Goal: Check status: Check status

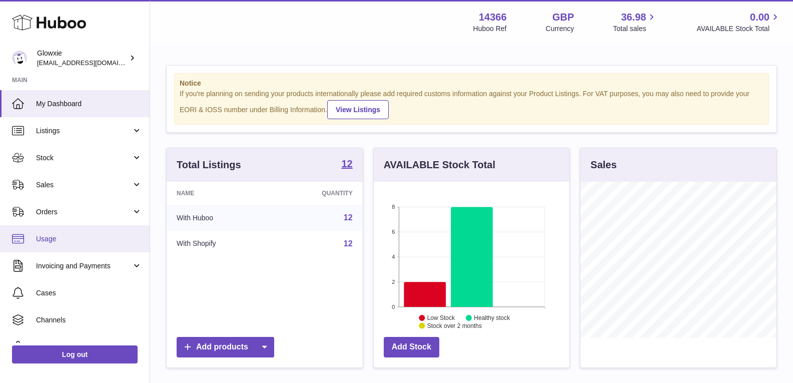
click at [53, 233] on link "Usage" at bounding box center [75, 238] width 150 height 27
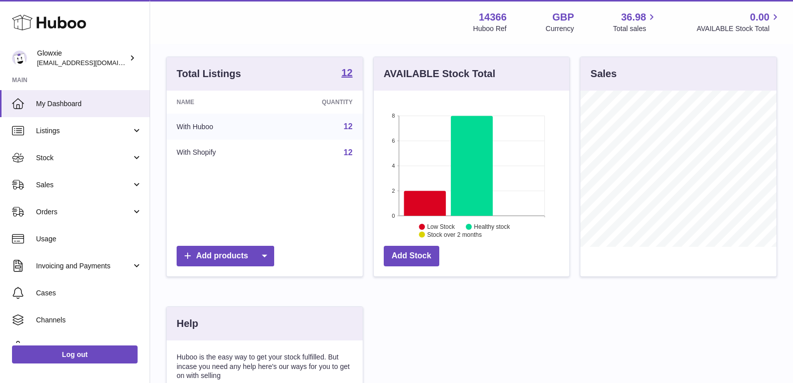
scroll to position [100, 0]
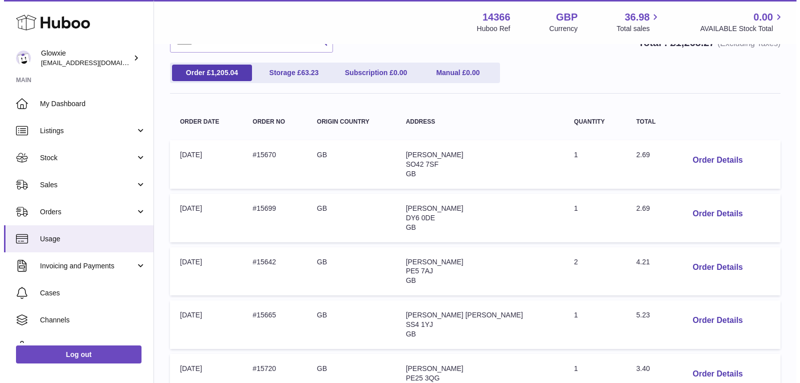
scroll to position [100, 0]
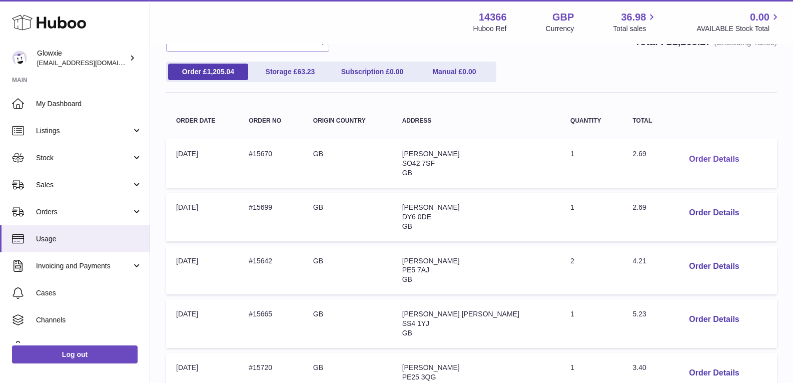
click at [697, 158] on button "Order Details" at bounding box center [714, 159] width 66 height 21
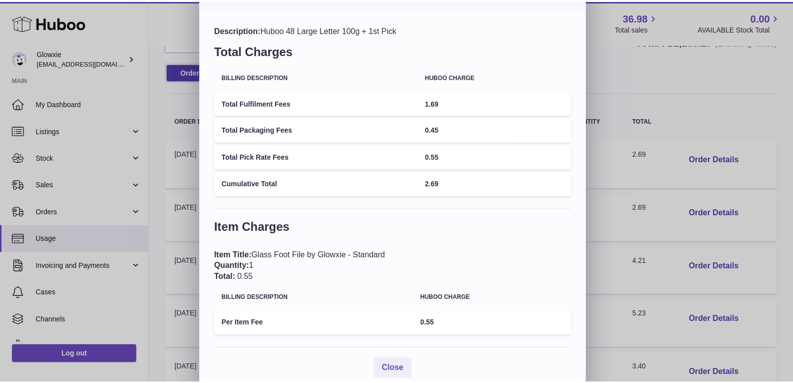
scroll to position [39, 0]
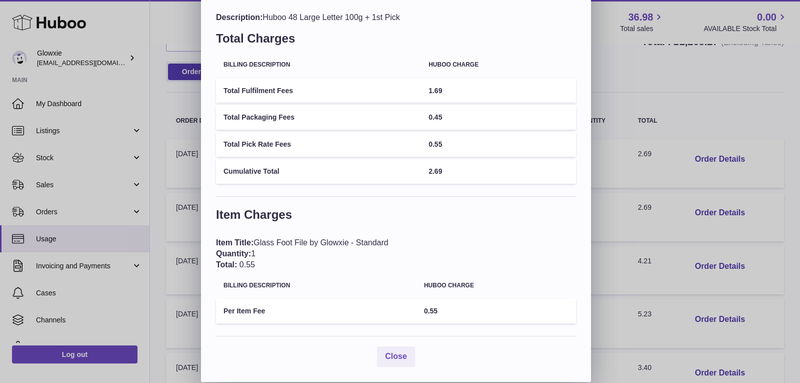
click at [631, 83] on div "× Order Details - #15670 Description: Huboo 48 Large Letter 100g + 1st Pick Tot…" at bounding box center [400, 171] width 800 height 421
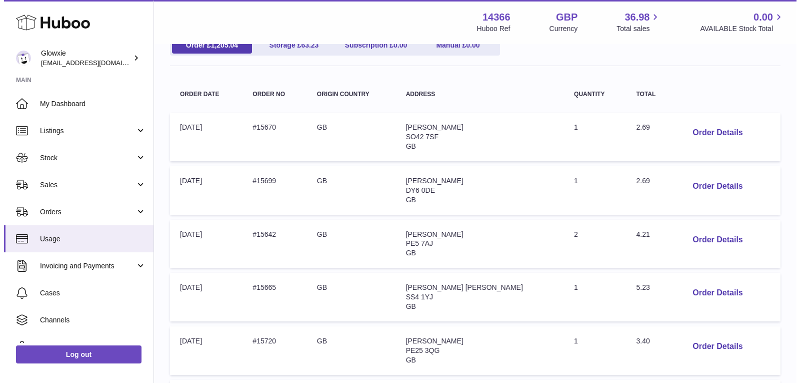
scroll to position [150, 0]
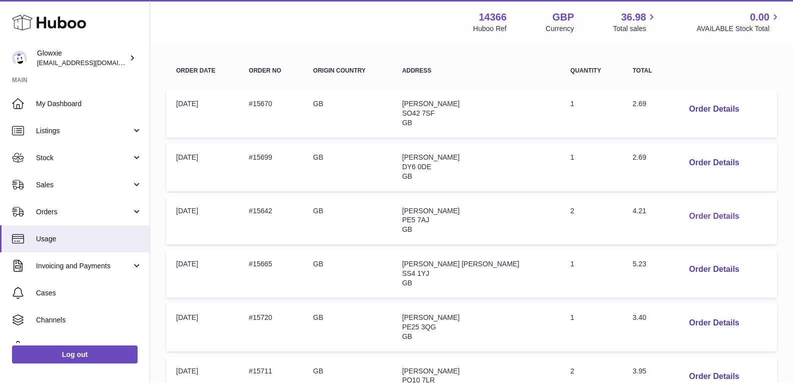
click at [703, 217] on button "Order Details" at bounding box center [714, 216] width 66 height 21
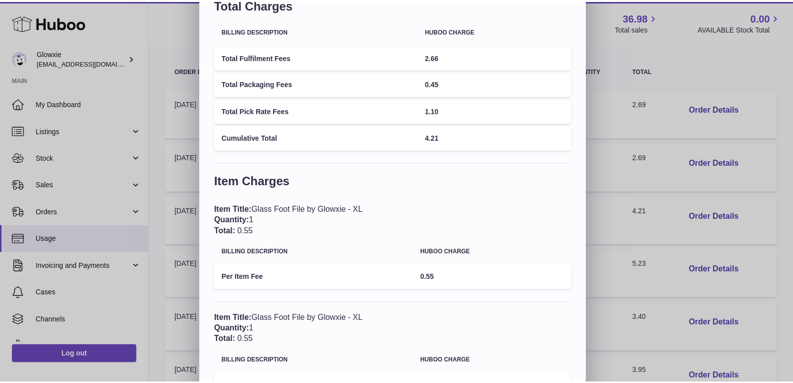
scroll to position [48, 0]
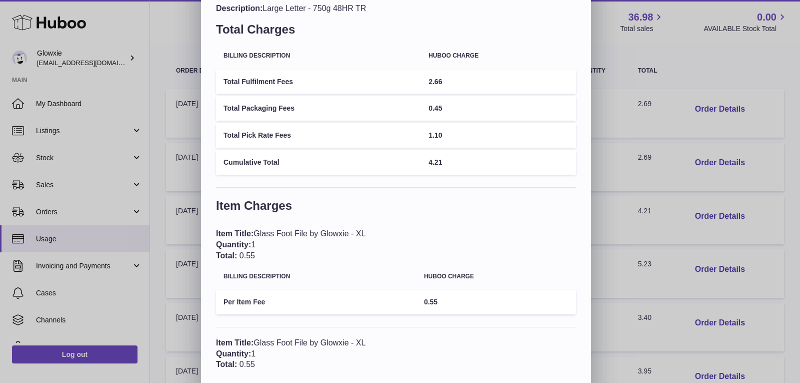
click at [591, 169] on div "× Order Details - #15642 Description: Large Letter - 750g 48HR TR Total Charges…" at bounding box center [400, 217] width 800 height 530
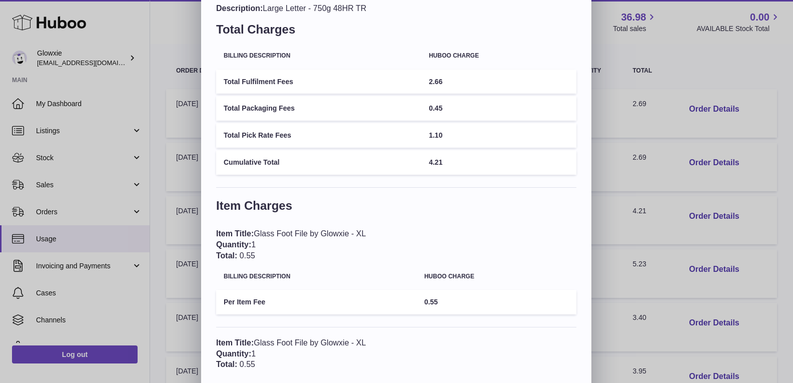
click at [620, 171] on div "× Order Details - #15642 Description: Large Letter - 750g 48HR TR Total Charges…" at bounding box center [396, 217] width 793 height 530
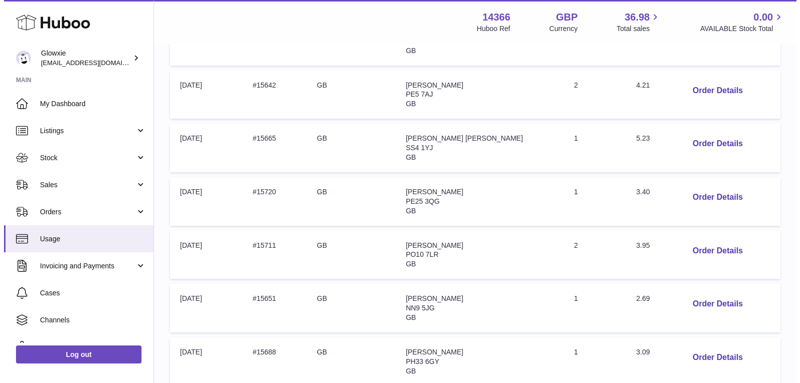
scroll to position [300, 0]
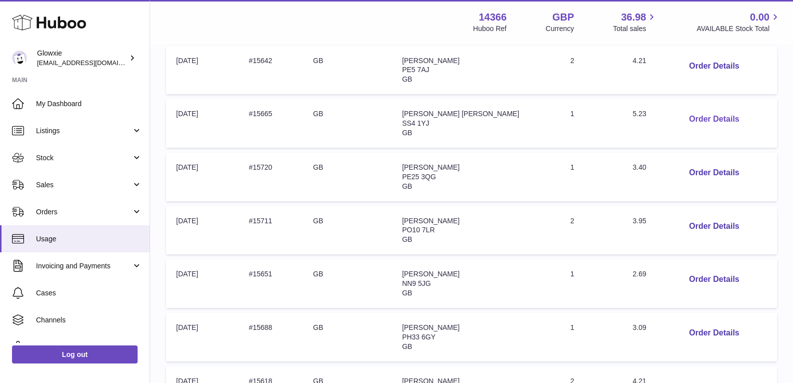
click at [688, 117] on button "Order Details" at bounding box center [714, 119] width 66 height 21
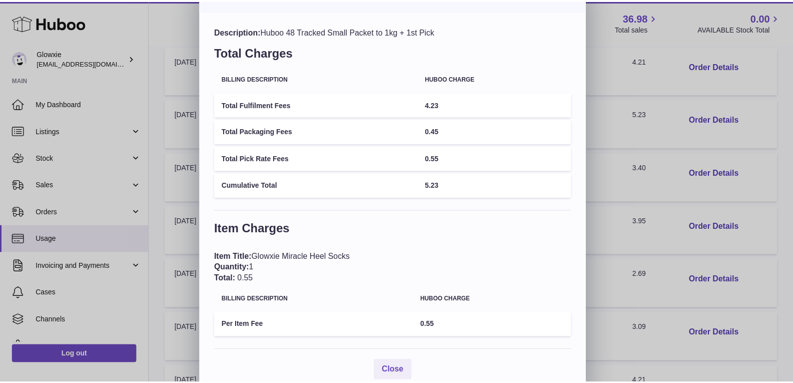
scroll to position [39, 0]
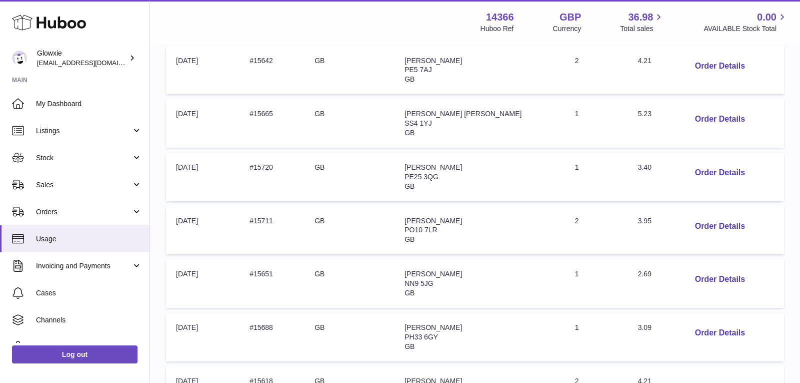
click at [660, 165] on div at bounding box center [400, 191] width 800 height 383
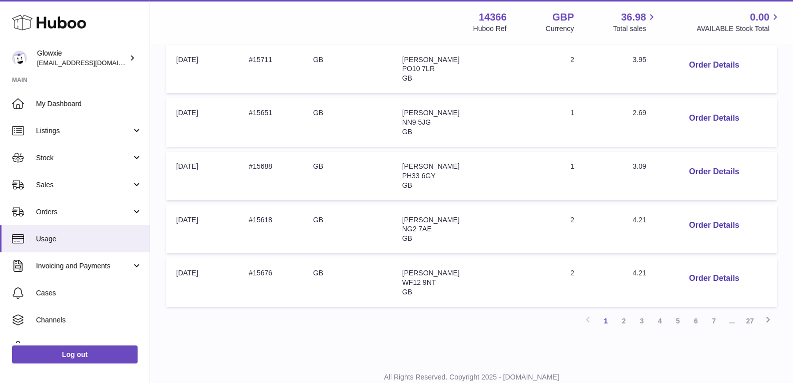
scroll to position [495, 0]
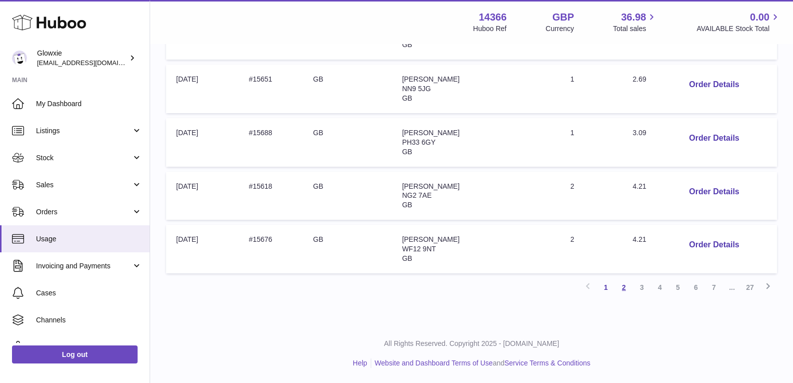
click at [621, 284] on link "2" at bounding box center [624, 287] width 18 height 18
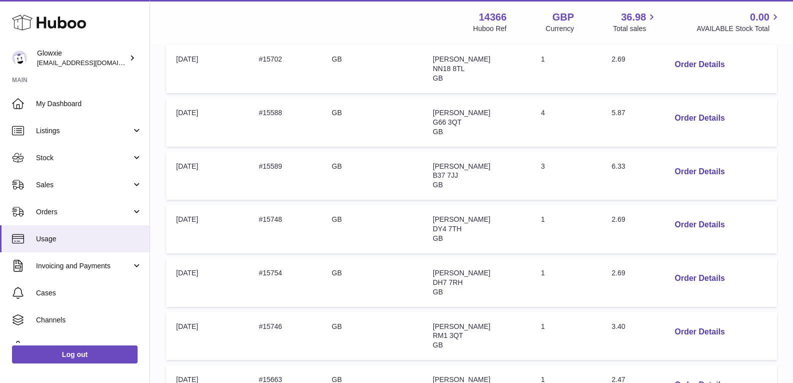
scroll to position [195, 0]
click at [702, 170] on button "Order Details" at bounding box center [700, 171] width 66 height 21
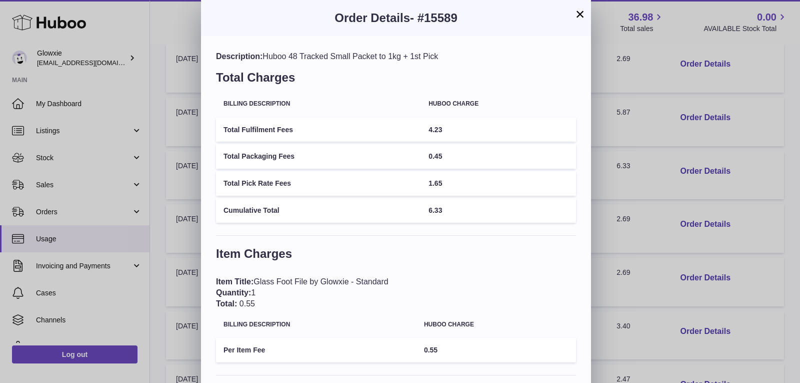
click at [615, 208] on div "× Order Details - #15589 Description: Huboo 48 Tracked Small Packet to 1kg + 1s…" at bounding box center [400, 319] width 800 height 639
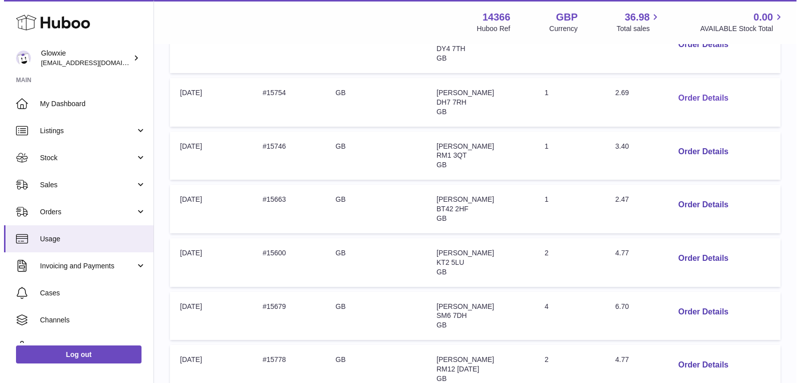
scroll to position [395, 0]
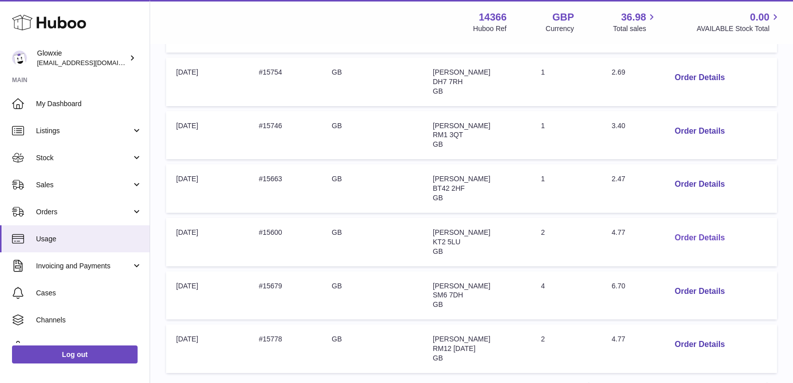
click at [699, 236] on button "Order Details" at bounding box center [700, 238] width 66 height 21
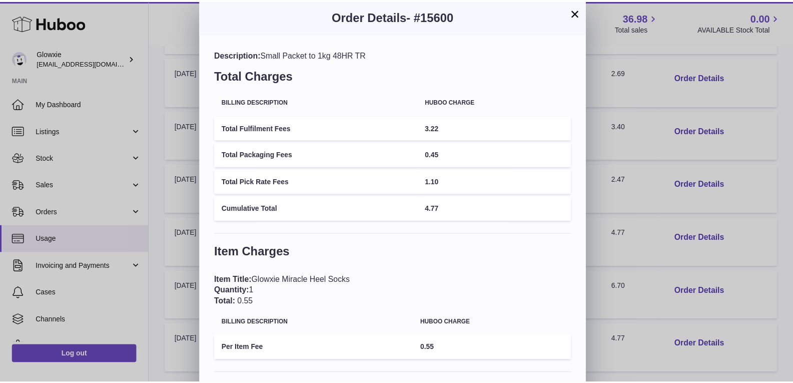
scroll to position [0, 0]
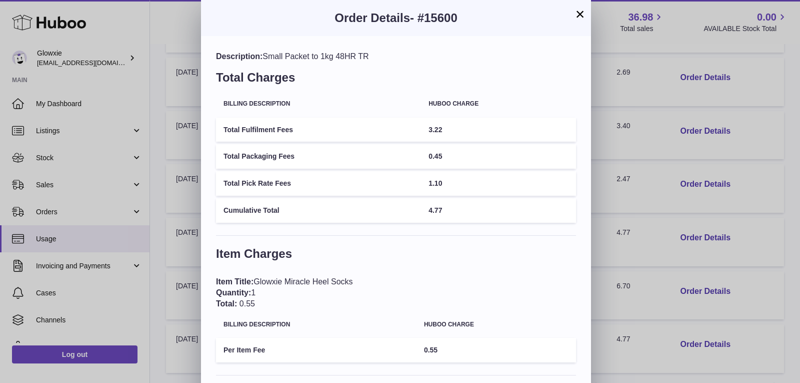
click at [634, 168] on div "× Order Details - #15600 Description: Small Packet to 1kg 48HR TR Total Charges…" at bounding box center [400, 265] width 800 height 530
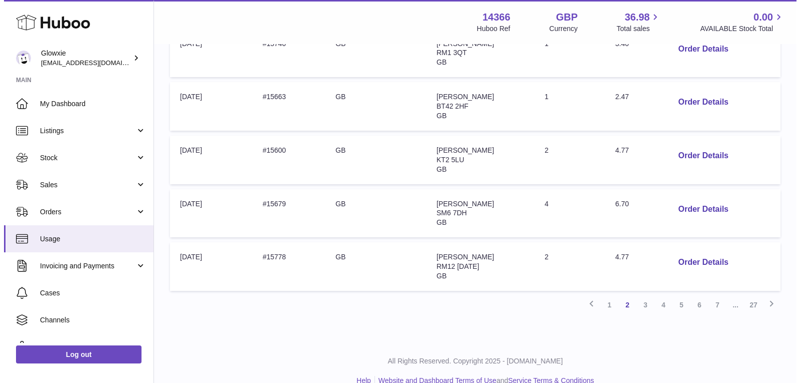
scroll to position [495, 0]
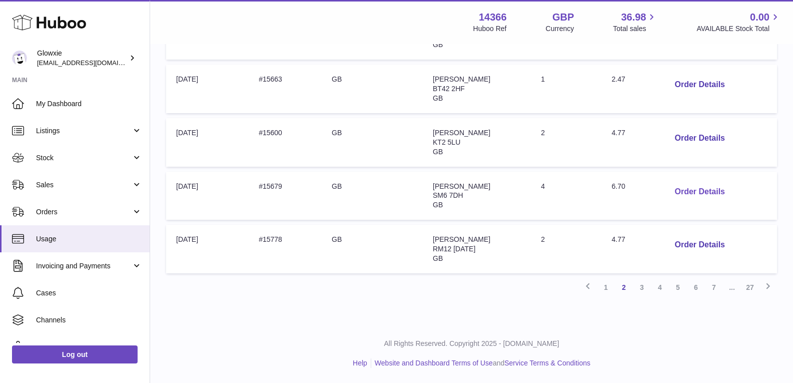
click at [707, 194] on button "Order Details" at bounding box center [700, 192] width 66 height 21
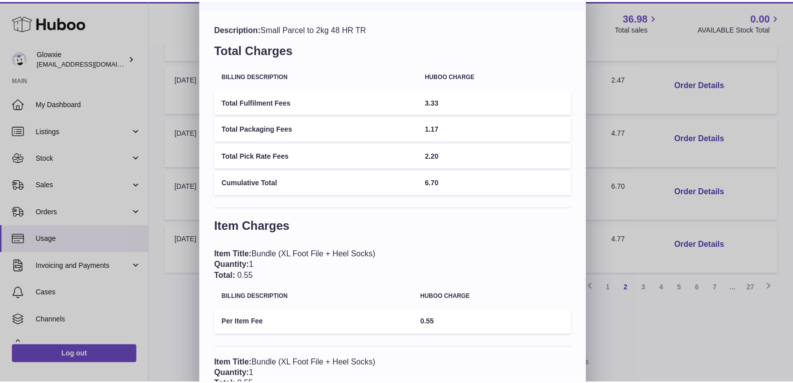
scroll to position [16, 0]
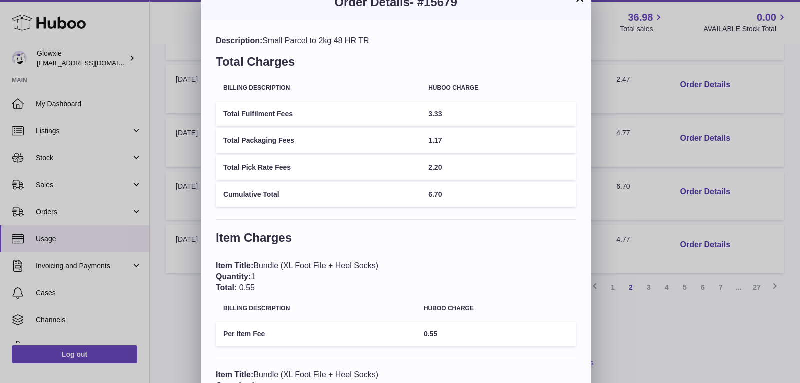
click at [660, 229] on div "× Order Details - #15679 Description: Small Parcel to 2kg 48 HR TR Total Charge…" at bounding box center [400, 358] width 800 height 748
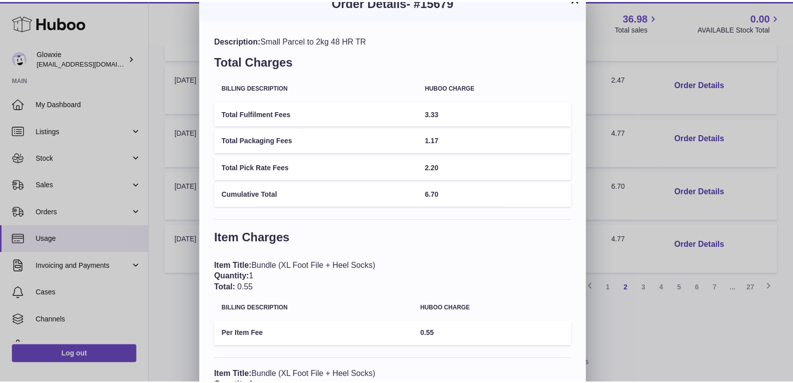
scroll to position [0, 0]
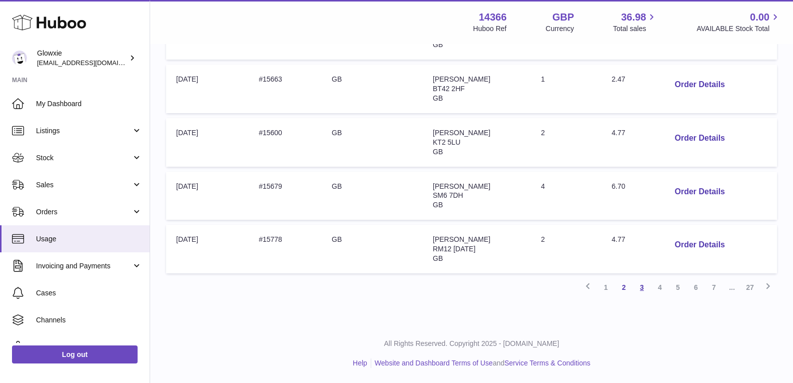
click at [641, 289] on link "3" at bounding box center [642, 287] width 18 height 18
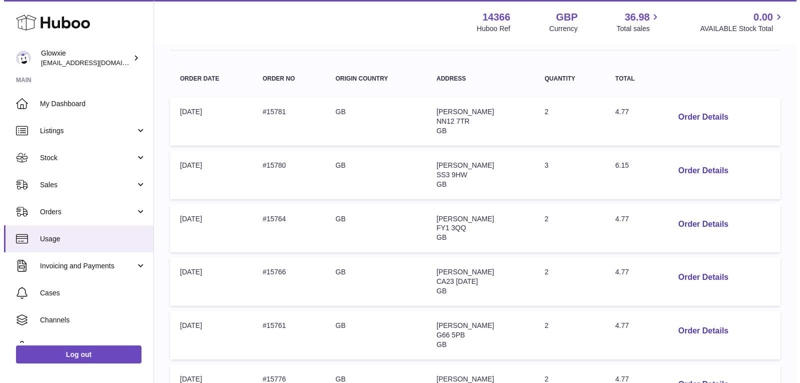
scroll to position [145, 0]
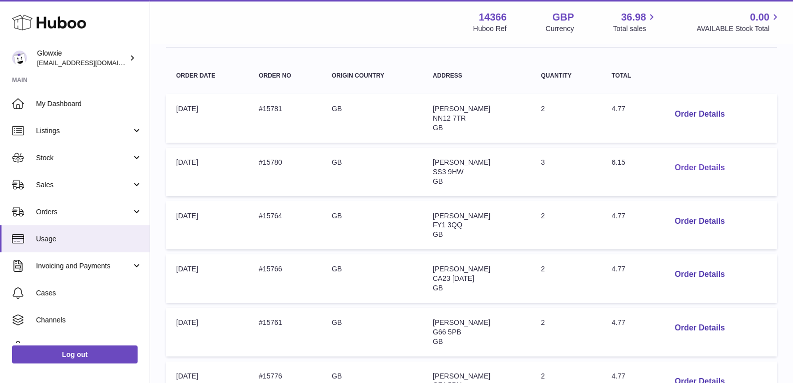
click at [714, 171] on button "Order Details" at bounding box center [700, 168] width 66 height 21
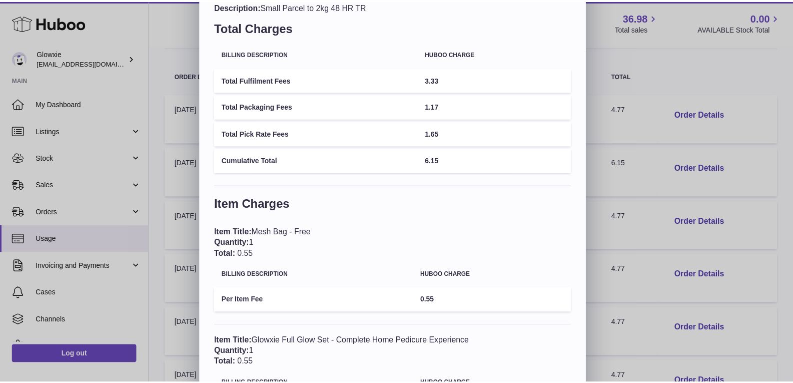
scroll to position [0, 0]
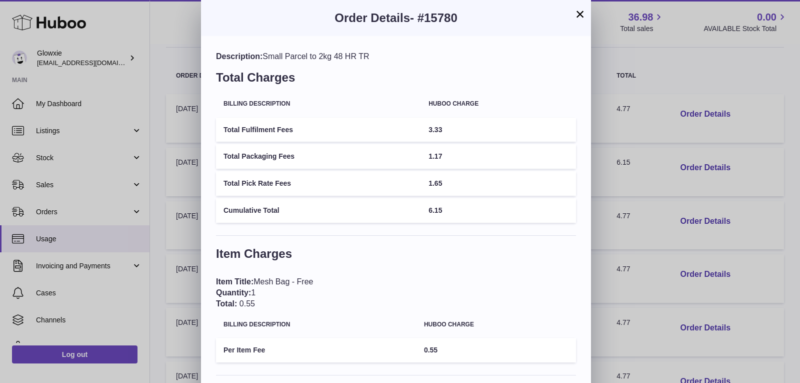
click at [639, 192] on div "× Order Details - #15780 Description: Small Parcel to 2kg 48 HR TR Total Charge…" at bounding box center [400, 319] width 800 height 639
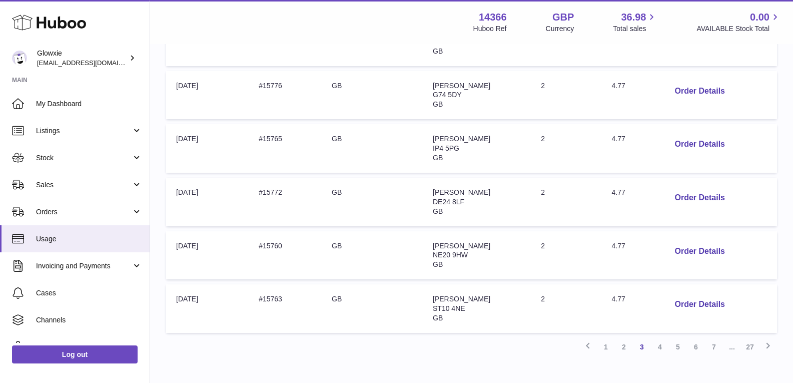
scroll to position [445, 0]
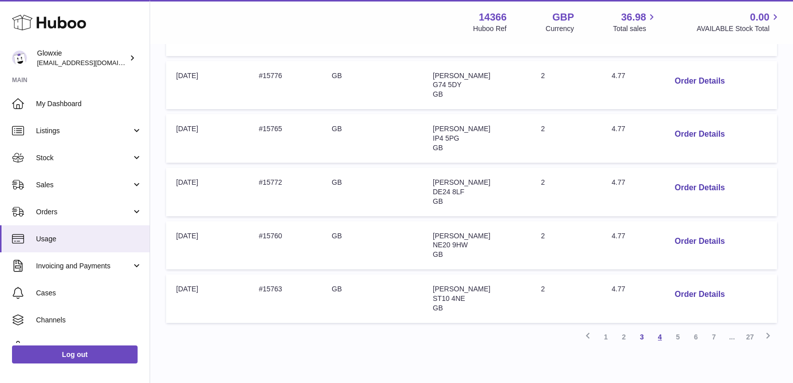
click at [660, 336] on link "4" at bounding box center [660, 337] width 18 height 18
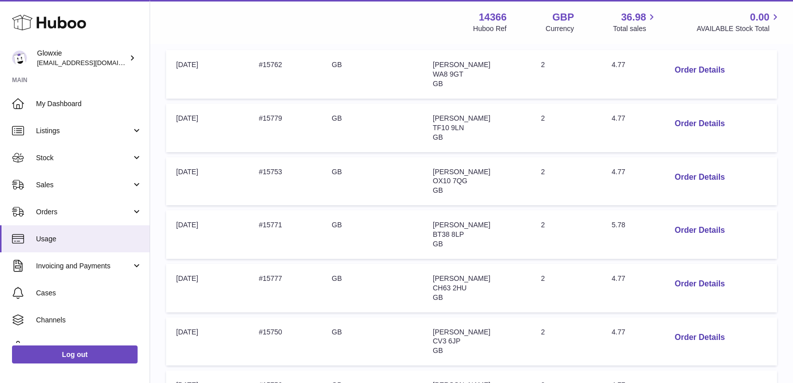
scroll to position [245, 0]
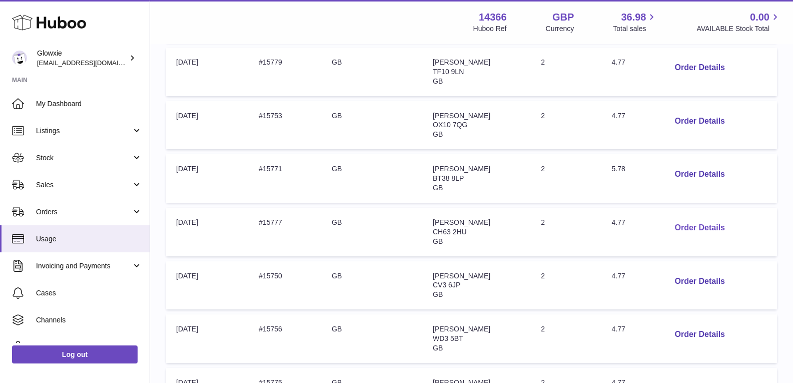
click at [692, 228] on button "Order Details" at bounding box center [700, 228] width 66 height 21
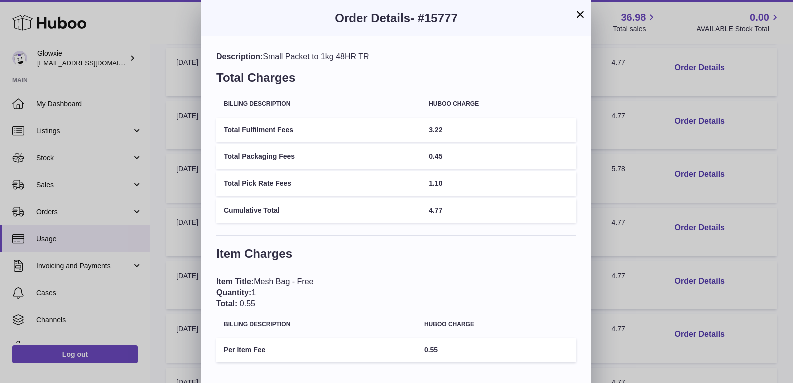
click at [671, 227] on div "× Order Details - #15777 Description: Small Packet to 1kg 48HR TR Total Charges…" at bounding box center [396, 265] width 793 height 530
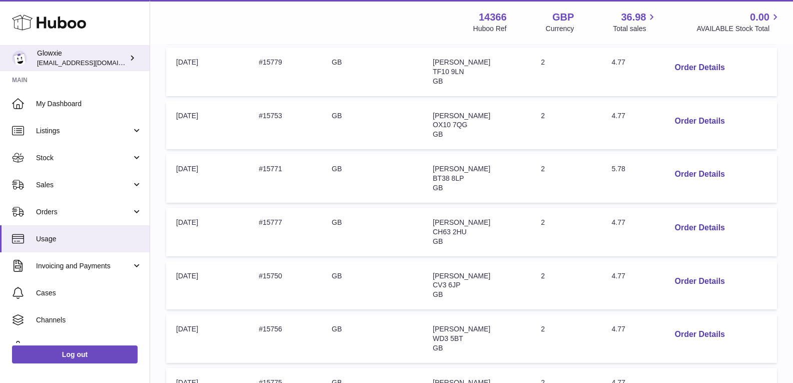
scroll to position [0, 0]
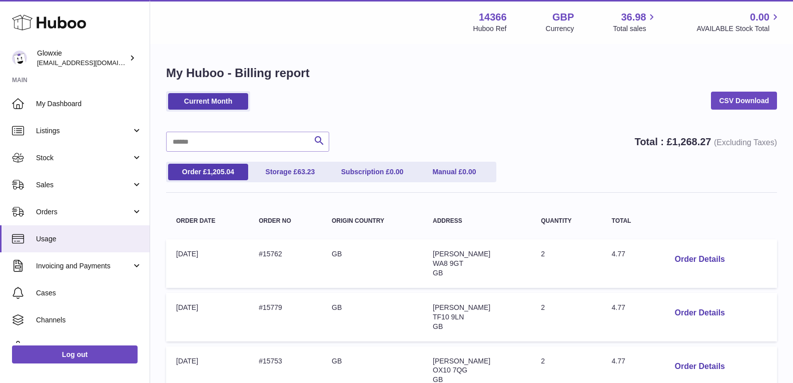
click at [332, 116] on div "Current Month CSV Download" at bounding box center [471, 106] width 611 height 31
